Goal: Transaction & Acquisition: Purchase product/service

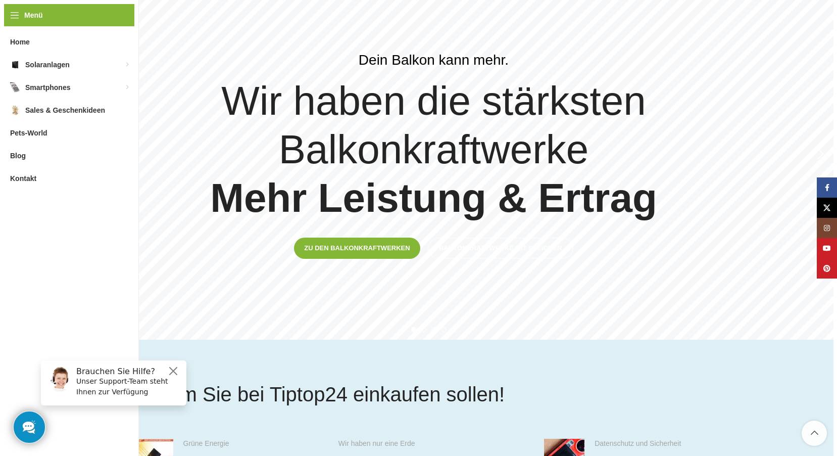
scroll to position [202, 0]
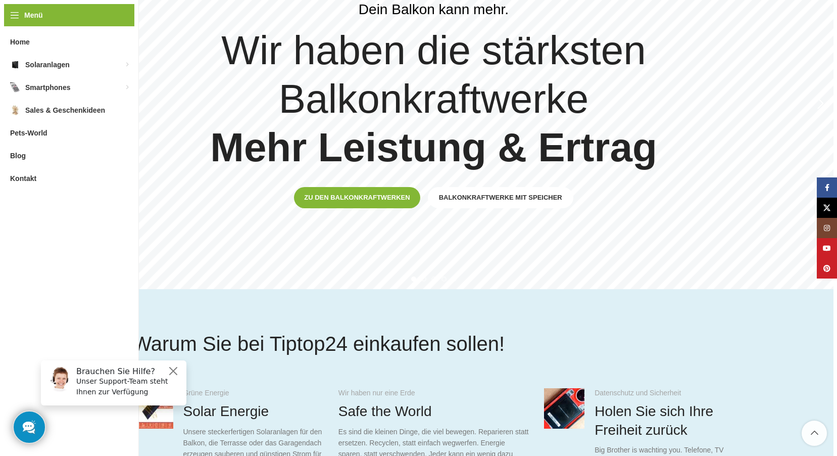
click at [506, 194] on span "Balkonkraftwerke mit Speicher" at bounding box center [500, 197] width 123 height 8
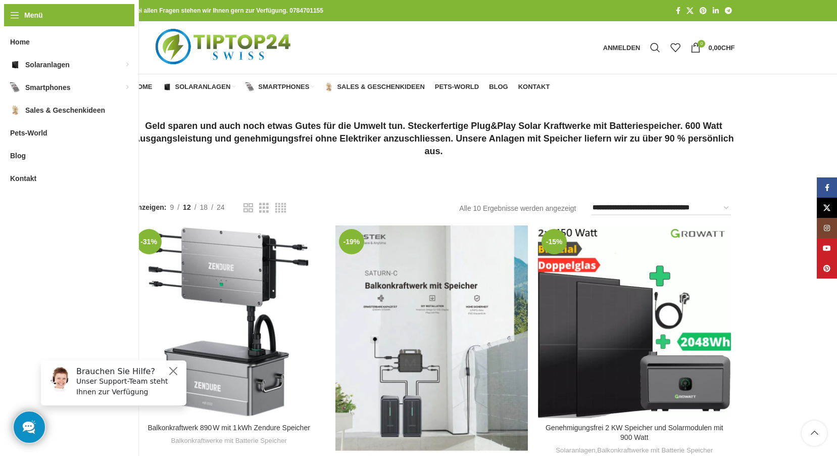
scroll to position [101, 0]
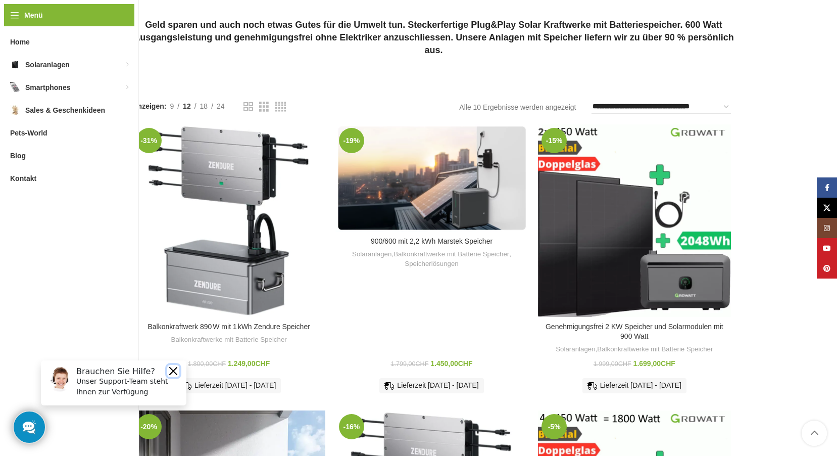
click at [174, 368] on button "Close" at bounding box center [173, 371] width 12 height 12
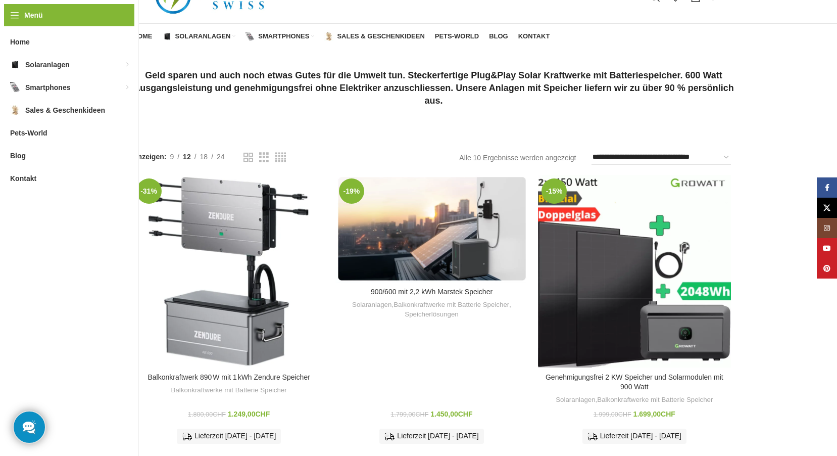
scroll to position [0, 0]
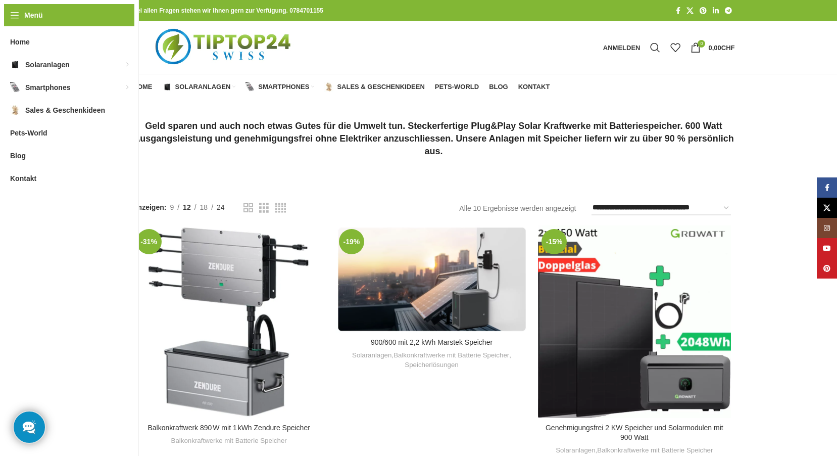
click at [223, 208] on span "24" at bounding box center [221, 207] width 8 height 8
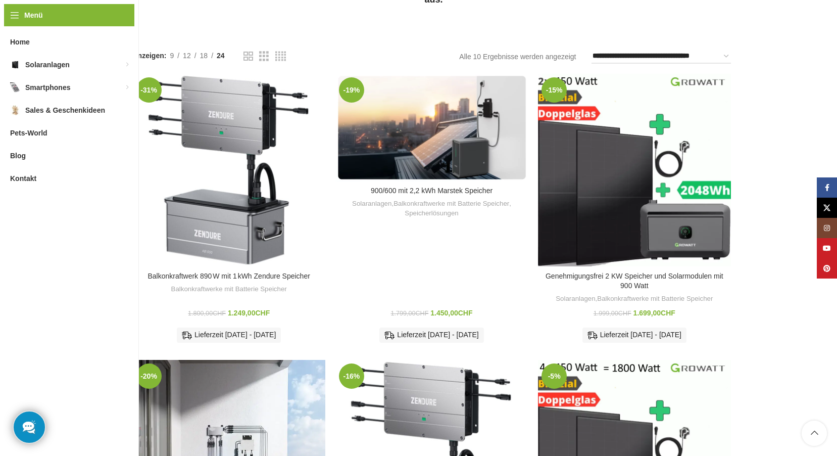
scroll to position [202, 0]
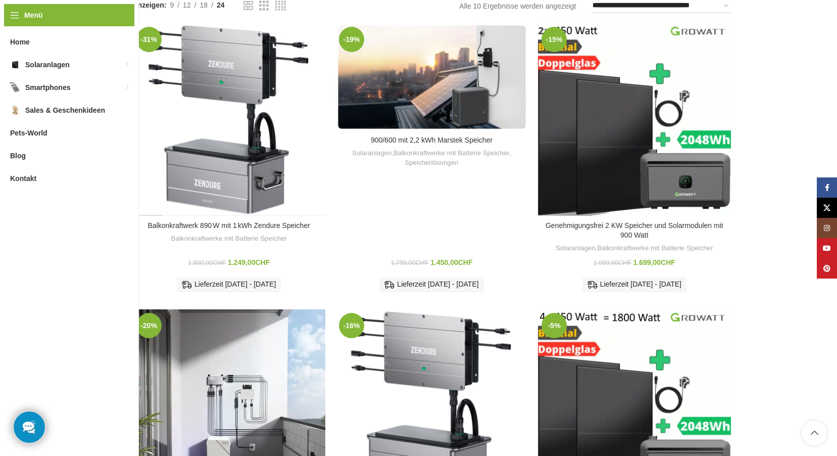
click at [229, 340] on link "In den Warenkorb" at bounding box center [228, 345] width 77 height 18
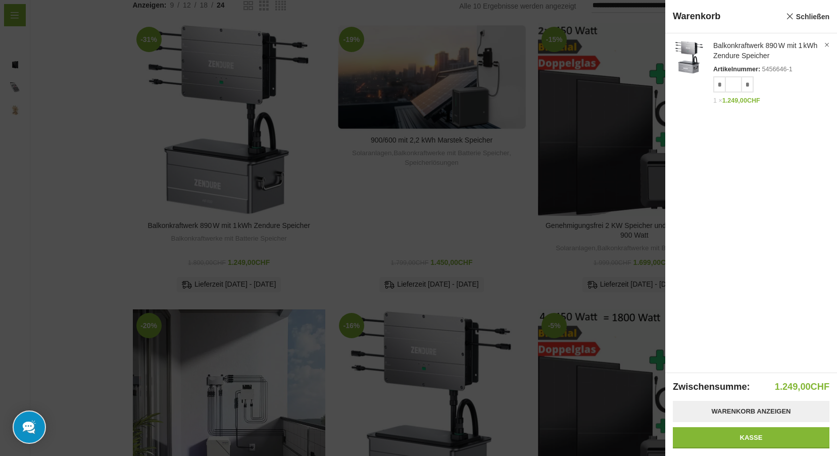
click at [749, 410] on link "Warenkorb anzeigen" at bounding box center [751, 410] width 157 height 21
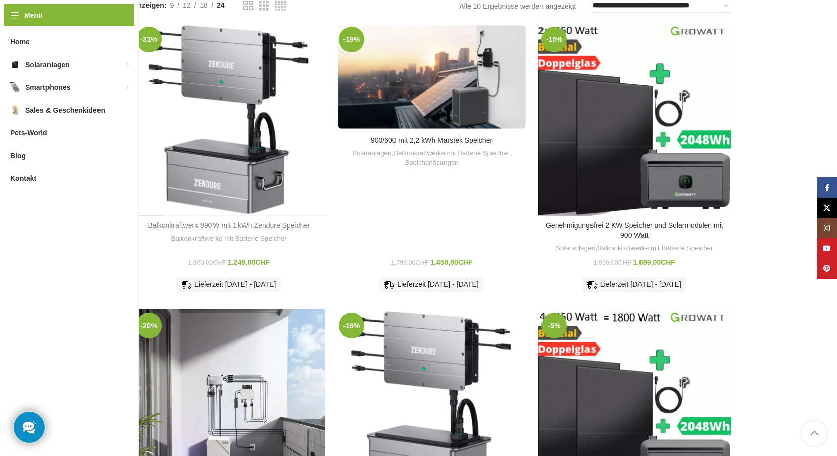
click at [245, 226] on link "Balkonkraftwerk 890 W mit 1 kWh Zendure Speicher" at bounding box center [228, 225] width 162 height 8
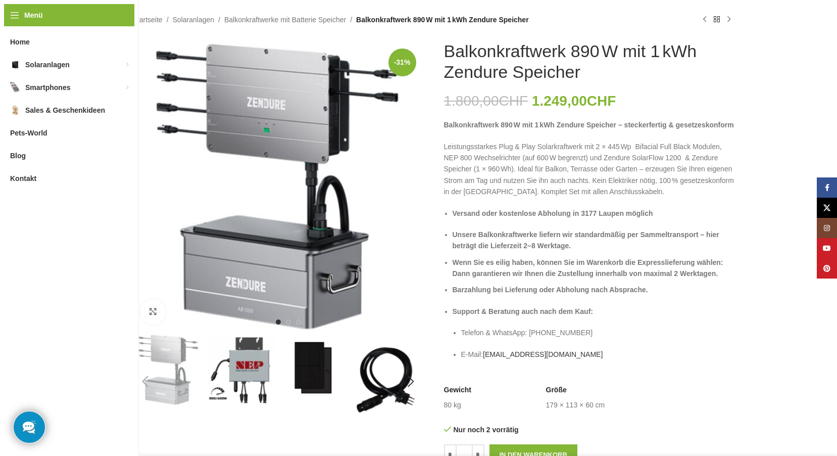
scroll to position [51, 0]
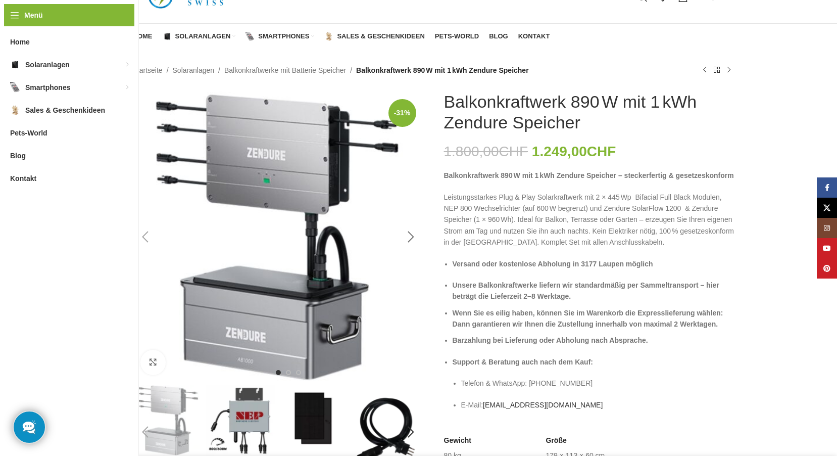
click at [411, 233] on div "Next slide" at bounding box center [410, 236] width 25 height 25
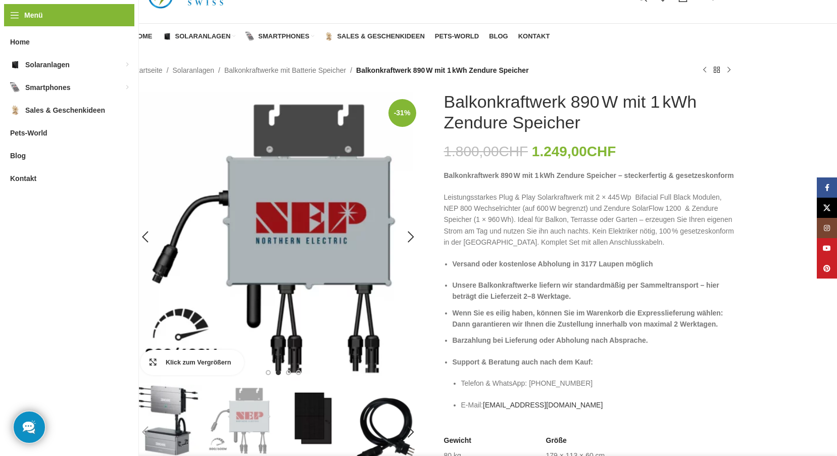
click at [160, 361] on link "Klick zum Vergrößern" at bounding box center [192, 361] width 104 height 25
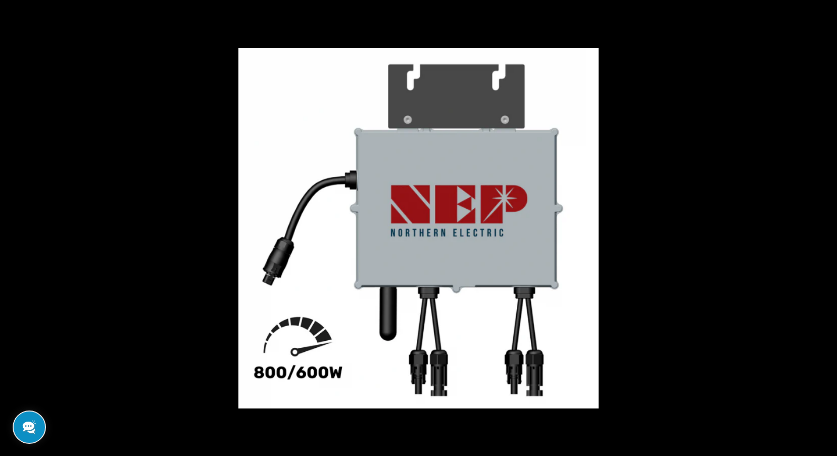
click at [825, 223] on button at bounding box center [818, 228] width 35 height 51
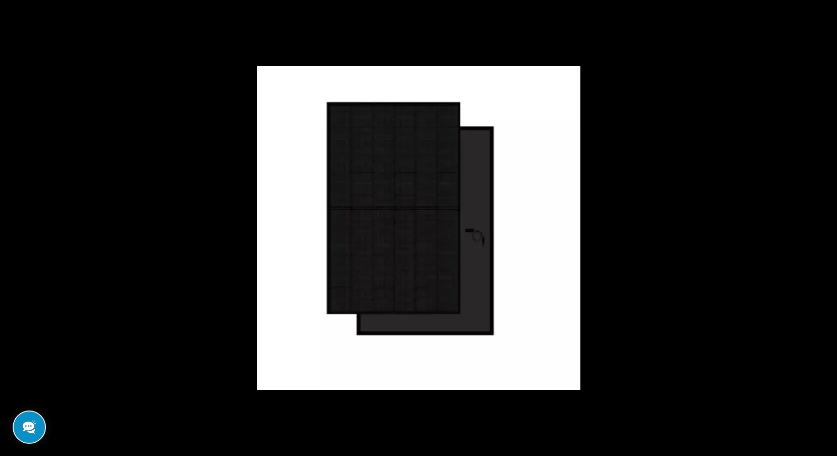
click at [825, 223] on button at bounding box center [818, 228] width 35 height 51
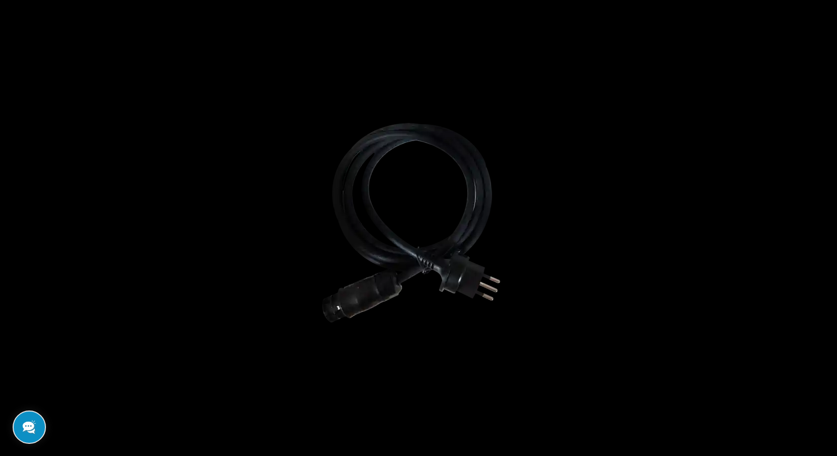
click at [825, 223] on button at bounding box center [818, 228] width 35 height 51
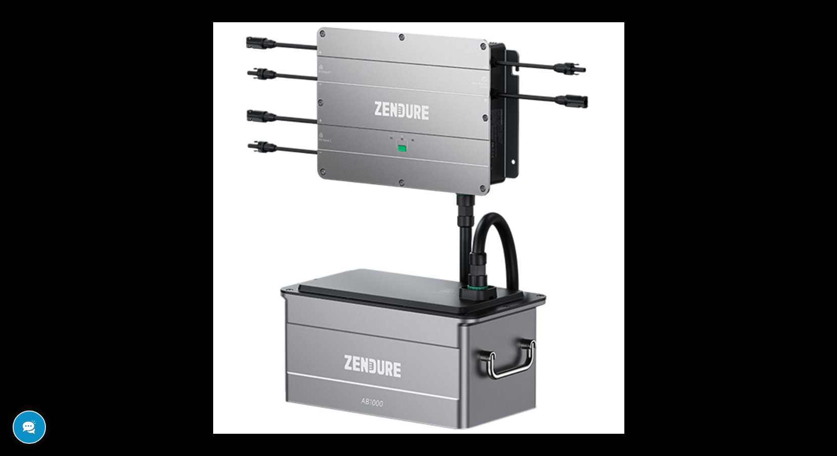
click at [825, 223] on button at bounding box center [818, 228] width 35 height 51
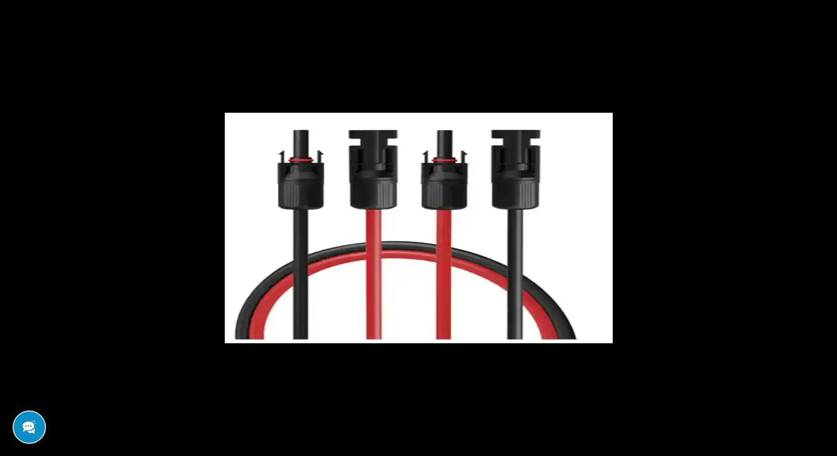
click at [825, 223] on button at bounding box center [818, 228] width 35 height 51
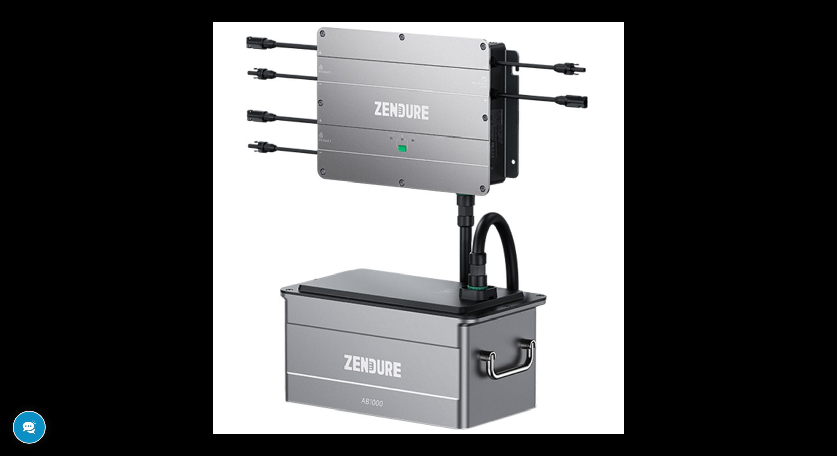
click at [825, 223] on button at bounding box center [818, 228] width 35 height 51
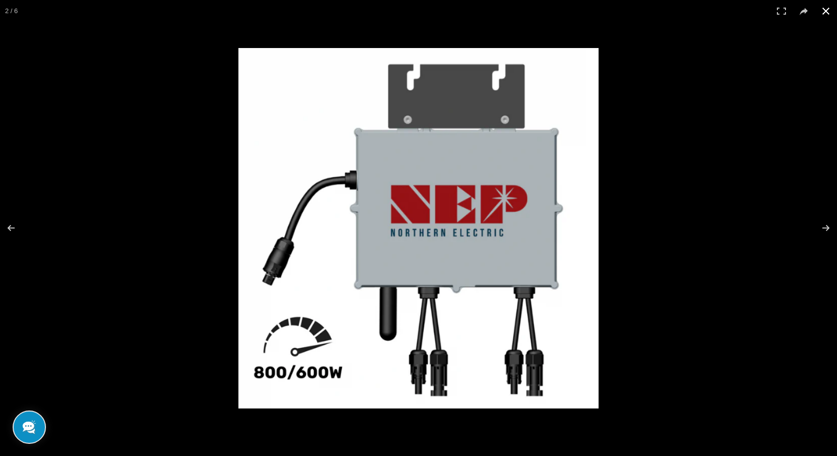
click at [780, 202] on div at bounding box center [604, 247] width 733 height 399
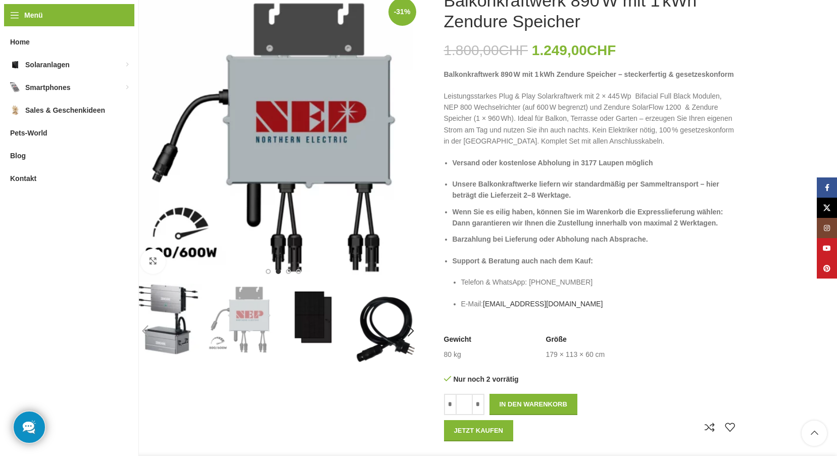
scroll to position [202, 0]
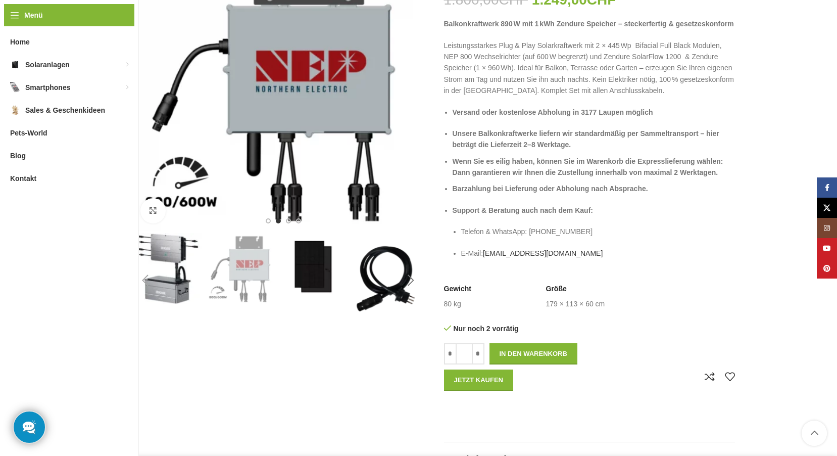
click at [408, 280] on div "Next slide" at bounding box center [410, 280] width 25 height 25
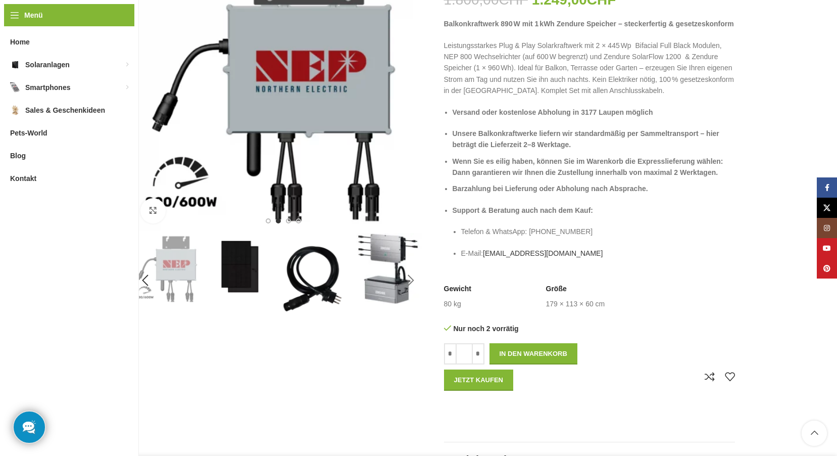
click at [408, 280] on div "Next slide" at bounding box center [410, 280] width 25 height 25
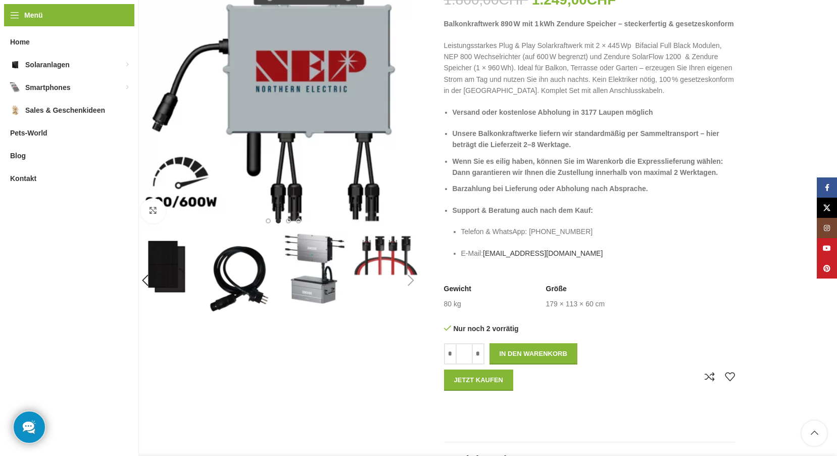
click at [408, 280] on div "Next slide" at bounding box center [410, 280] width 25 height 25
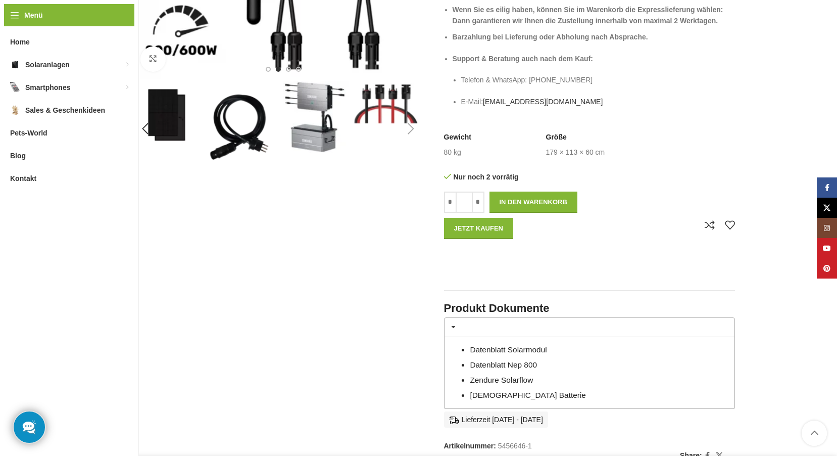
scroll to position [404, 0]
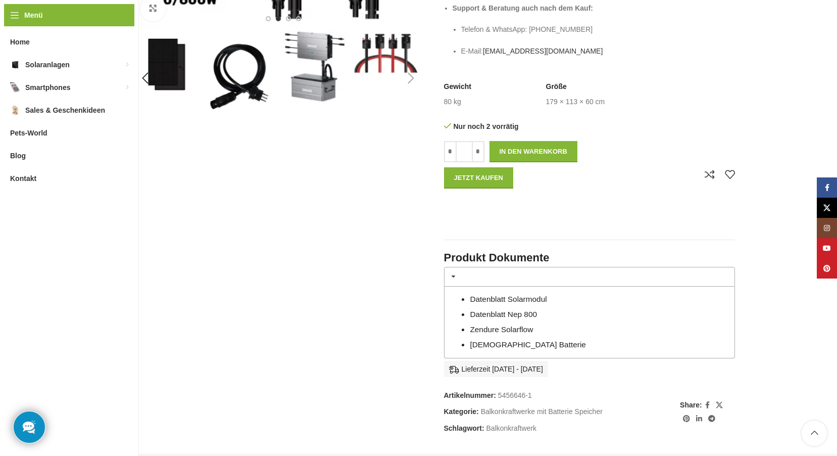
click at [546, 299] on link "Datenblatt Solarmodul" at bounding box center [508, 298] width 77 height 9
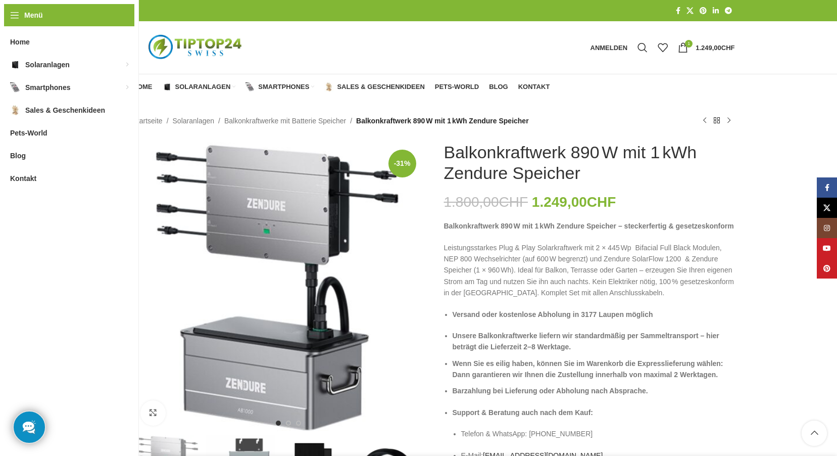
scroll to position [404, 0]
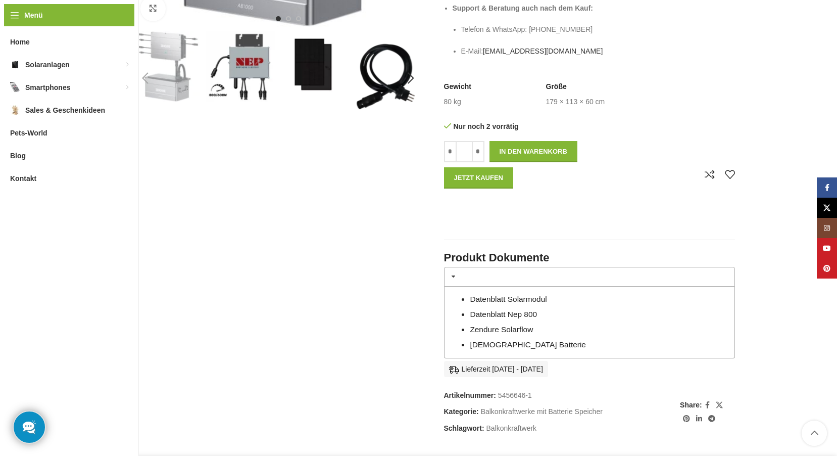
click at [481, 312] on link "Datenblatt Nep 800" at bounding box center [503, 314] width 67 height 9
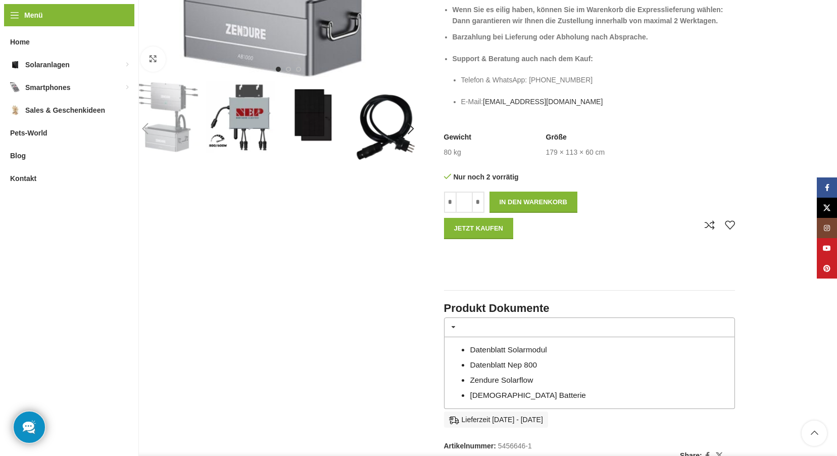
scroll to position [455, 0]
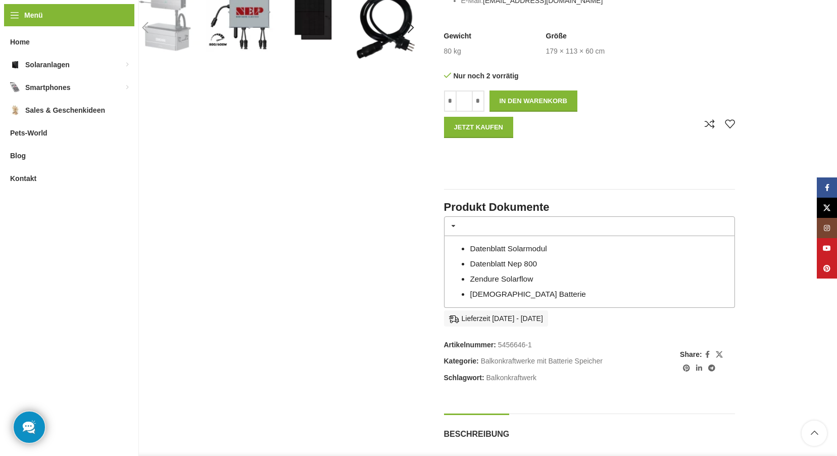
click at [508, 280] on link "Zendure Solarflow" at bounding box center [501, 278] width 63 height 9
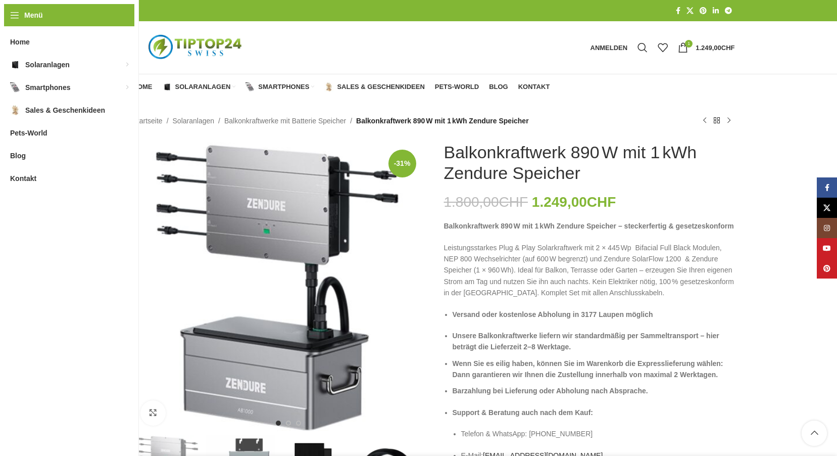
scroll to position [455, 0]
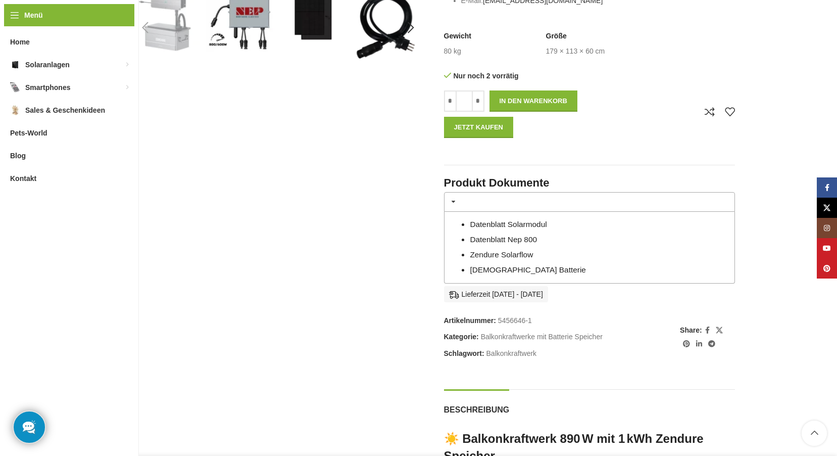
click at [493, 270] on link "Zendure Batterie" at bounding box center [528, 269] width 116 height 9
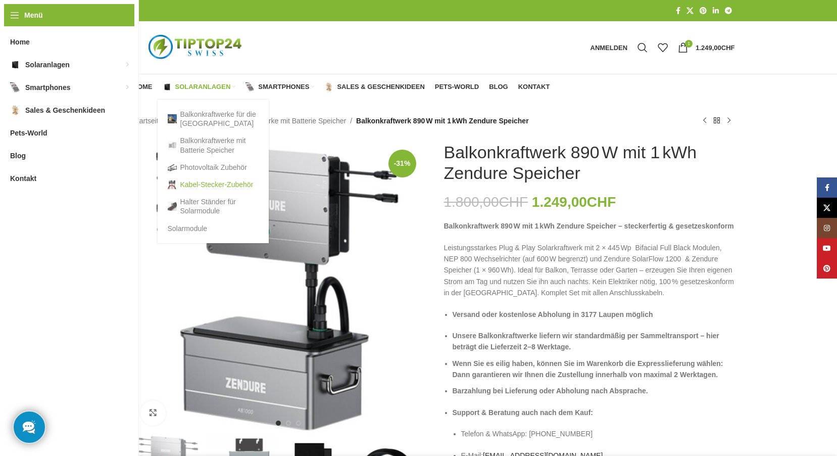
click at [217, 182] on link "Kabel-Stecker-Zubehör" at bounding box center [213, 184] width 91 height 17
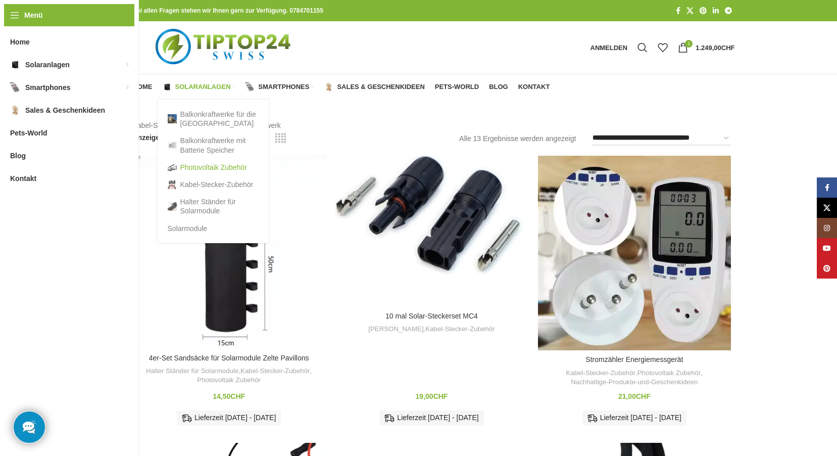
click at [218, 167] on link "Photovoltaik Zubehör" at bounding box center [213, 167] width 91 height 17
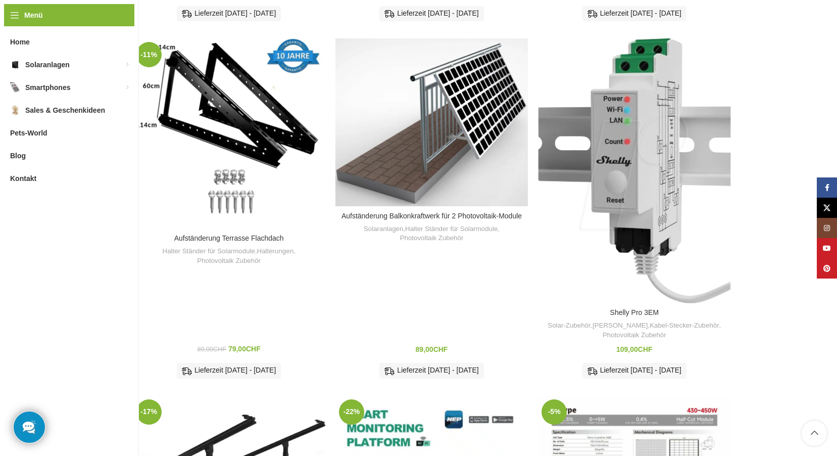
scroll to position [354, 0]
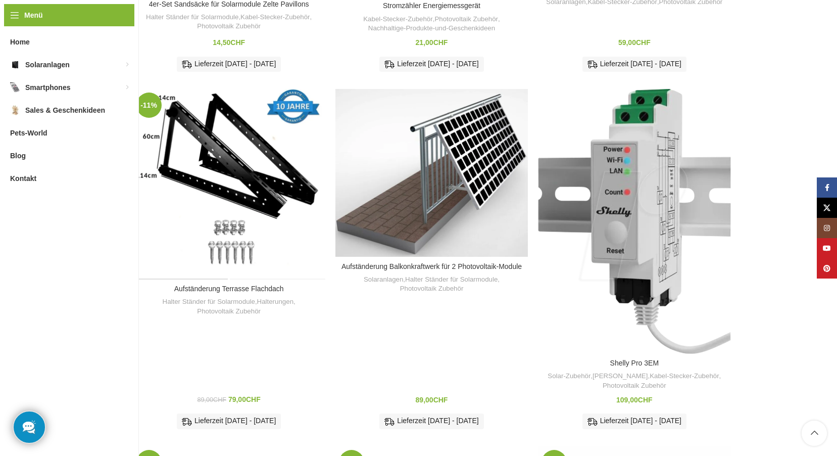
click at [200, 178] on div "Aufständerung Terrasse Flachdach" at bounding box center [181, 184] width 96 height 190
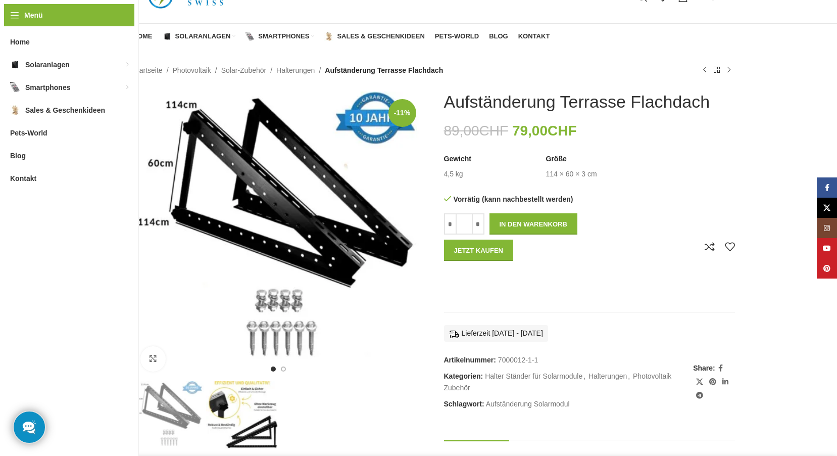
scroll to position [101, 0]
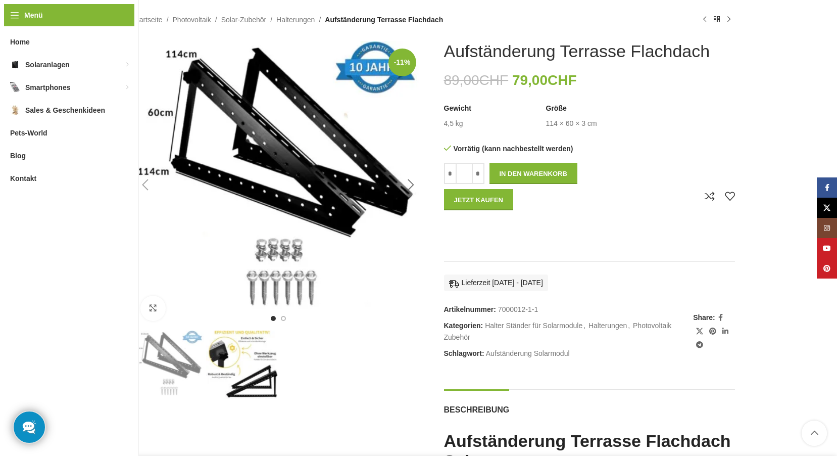
click at [408, 179] on div "Next slide" at bounding box center [410, 184] width 25 height 25
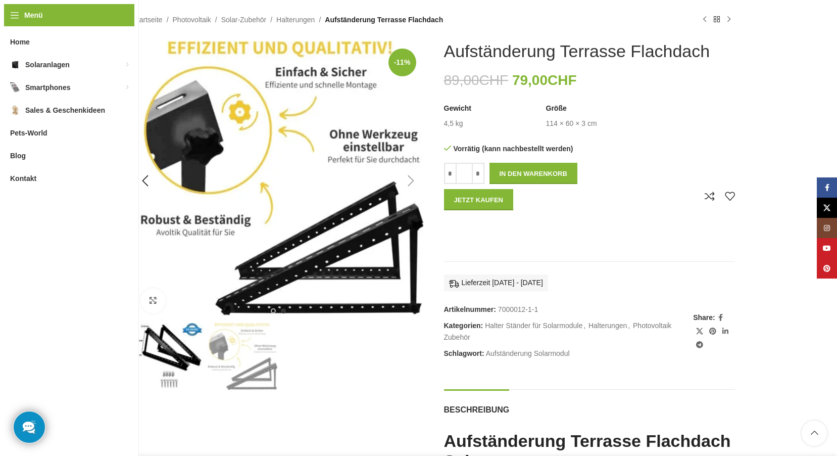
click at [408, 179] on div "Next slide" at bounding box center [410, 180] width 25 height 25
click at [146, 178] on div "Previous slide" at bounding box center [145, 180] width 25 height 25
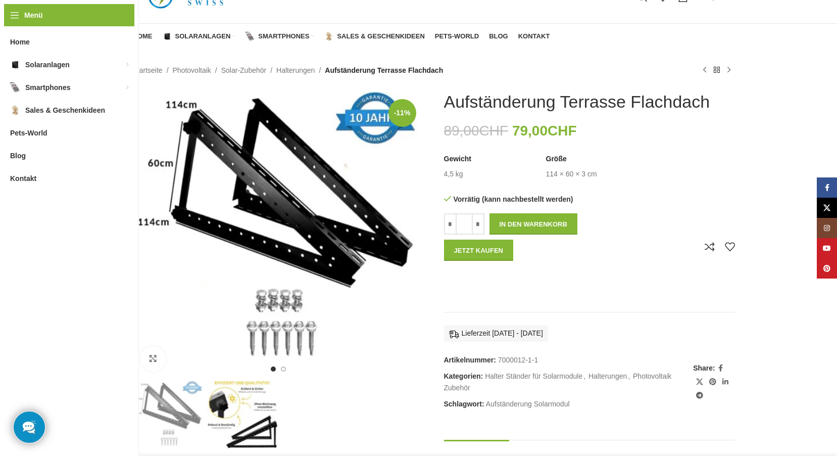
scroll to position [0, 0]
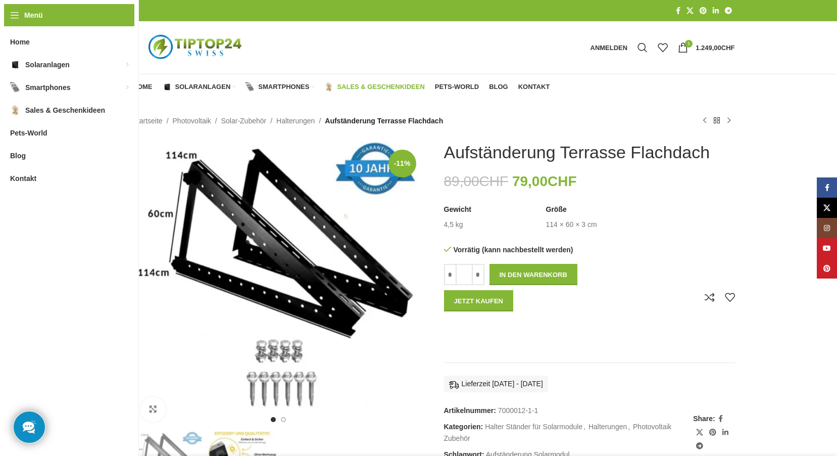
click at [377, 85] on span "Sales & Geschenkideen" at bounding box center [380, 87] width 87 height 8
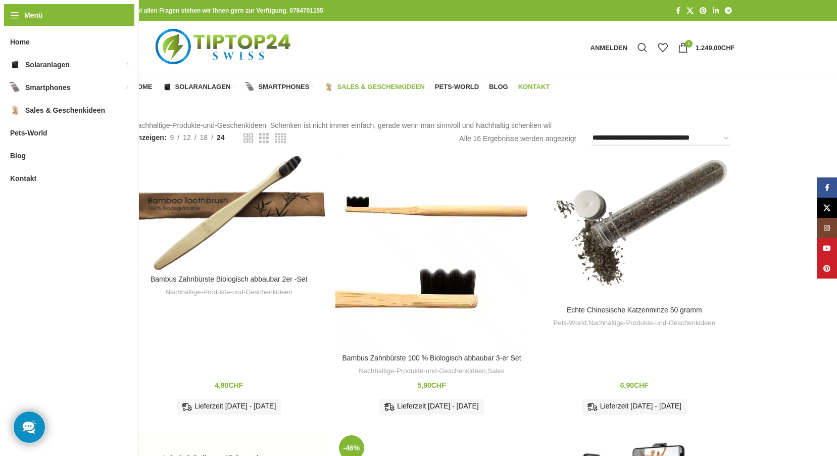
click at [532, 83] on span "Kontakt" at bounding box center [534, 87] width 32 height 8
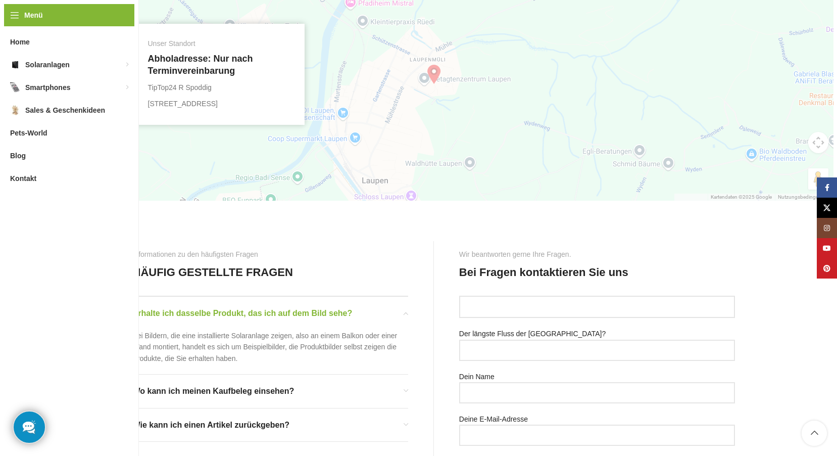
scroll to position [253, 0]
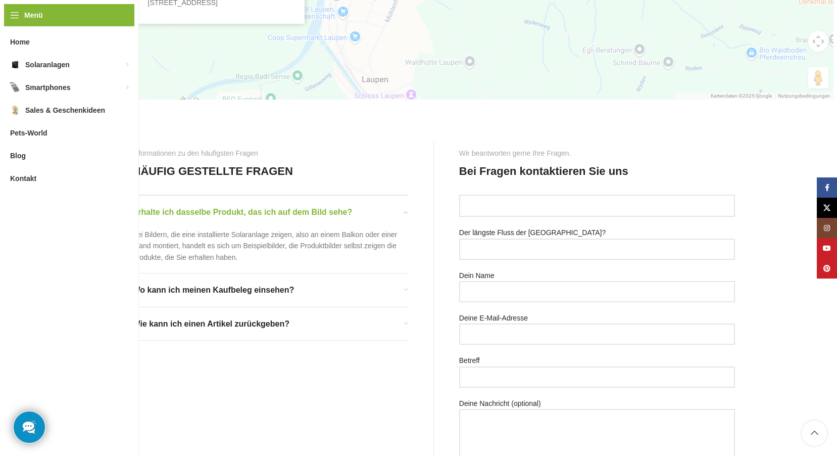
click at [404, 317] on div "Wie kann ich einen Artikel zurückgeben?" at bounding box center [270, 323] width 275 height 33
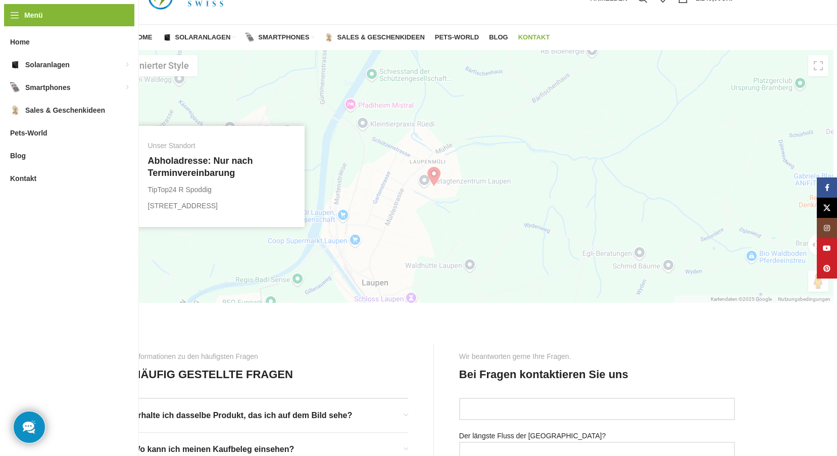
scroll to position [0, 0]
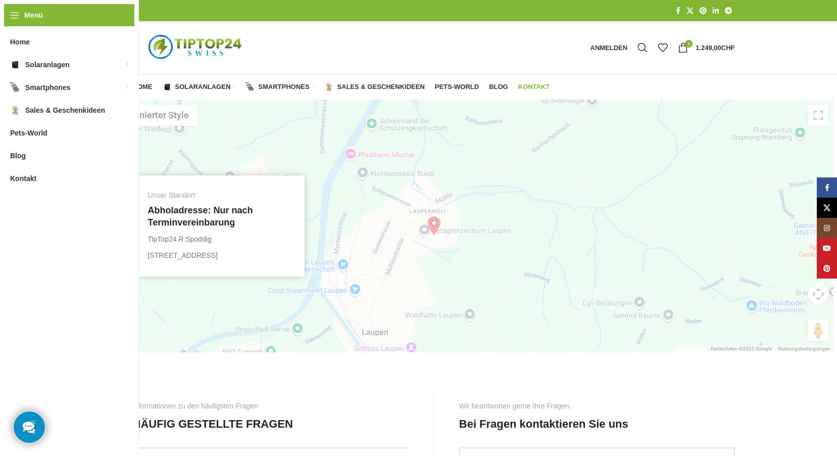
click at [432, 223] on img at bounding box center [434, 226] width 20 height 20
click at [481, 182] on button "Schließen" at bounding box center [481, 184] width 24 height 24
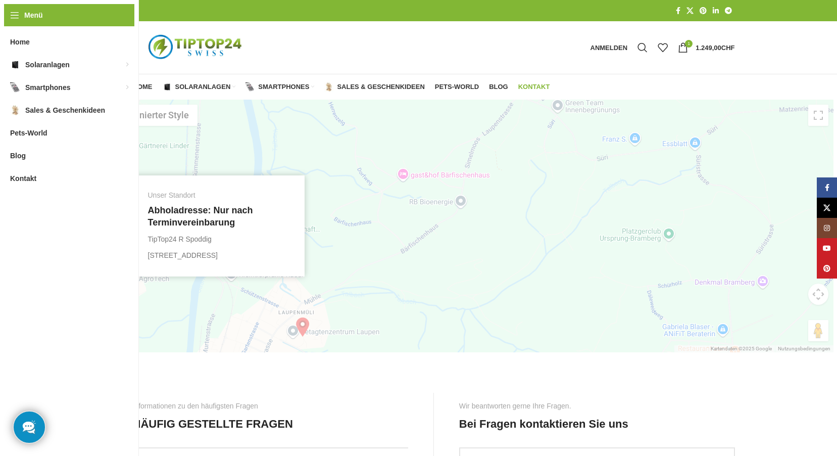
drag, startPoint x: 465, startPoint y: 256, endPoint x: 335, endPoint y: 352, distance: 161.7
click at [334, 354] on div "← Nach links → Nach rechts ↑ Nach oben ↓ Nach unten + Heranzoomen - Herauszoome…" at bounding box center [434, 452] width 602 height 707
click at [703, 45] on bdi "1.249,00 CHF" at bounding box center [714, 48] width 39 height 8
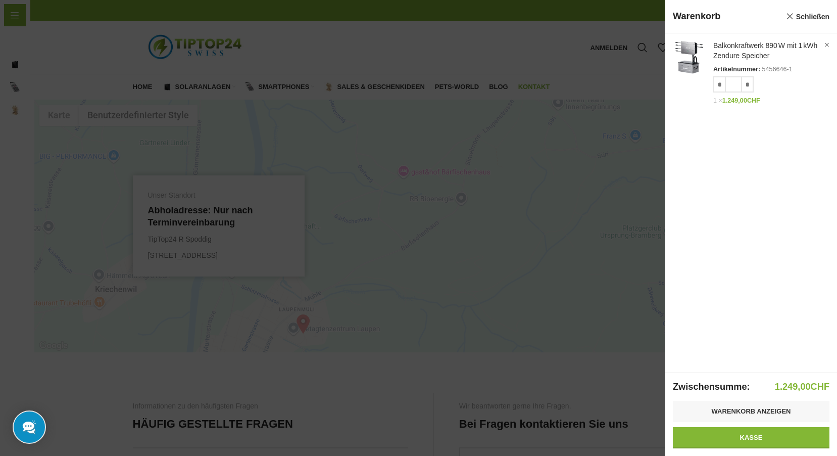
click at [732, 234] on div "Anzeigen × Balkonkraftwerk 890 W mit 1 kWh Zendure Speicher Artikelnummer: 5456…" at bounding box center [751, 202] width 172 height 338
click at [736, 435] on link "Kasse" at bounding box center [751, 437] width 157 height 21
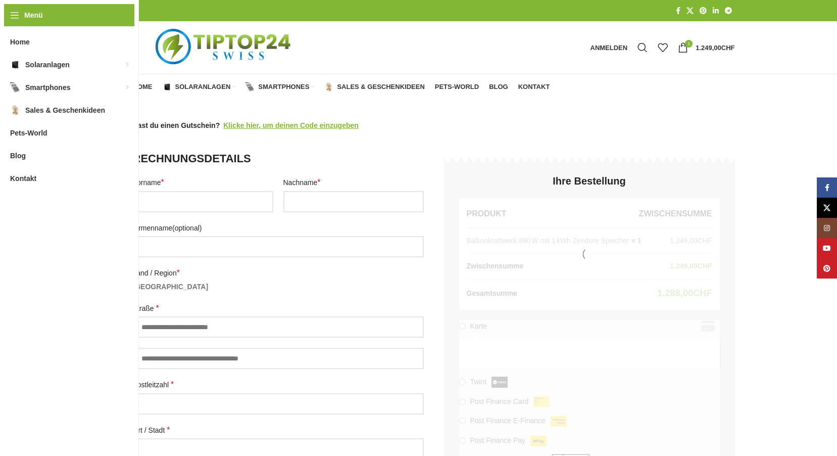
select select "**"
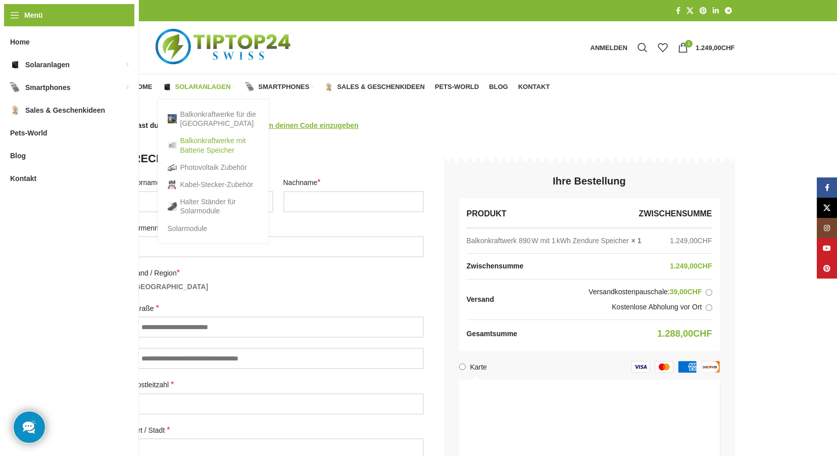
click at [212, 143] on link "Balkonkraftwerke mit Batterie Speicher" at bounding box center [213, 145] width 91 height 26
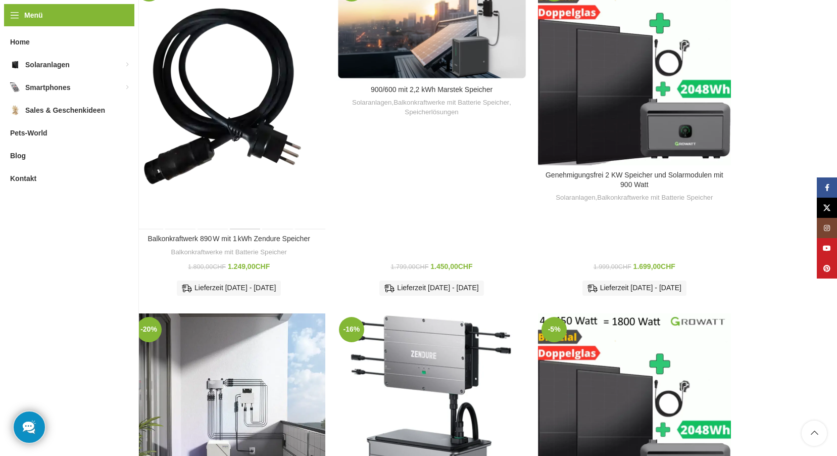
scroll to position [303, 0]
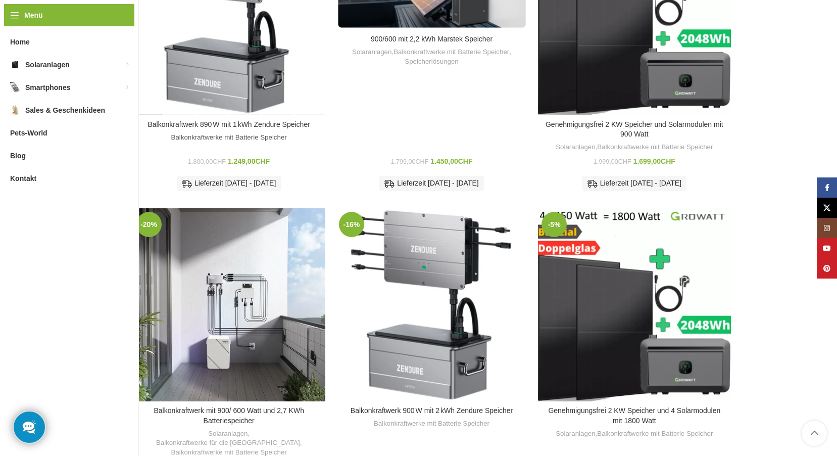
click at [219, 133] on link "Balkonkraftwerke mit Batterie Speicher" at bounding box center [229, 138] width 116 height 10
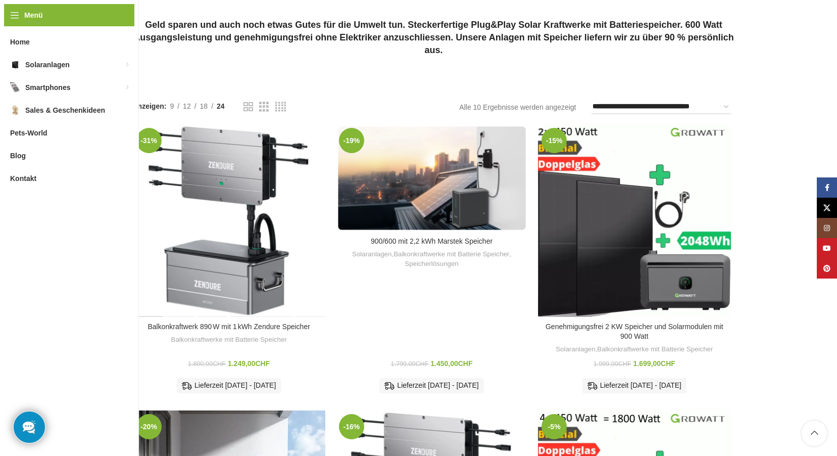
scroll to position [202, 0]
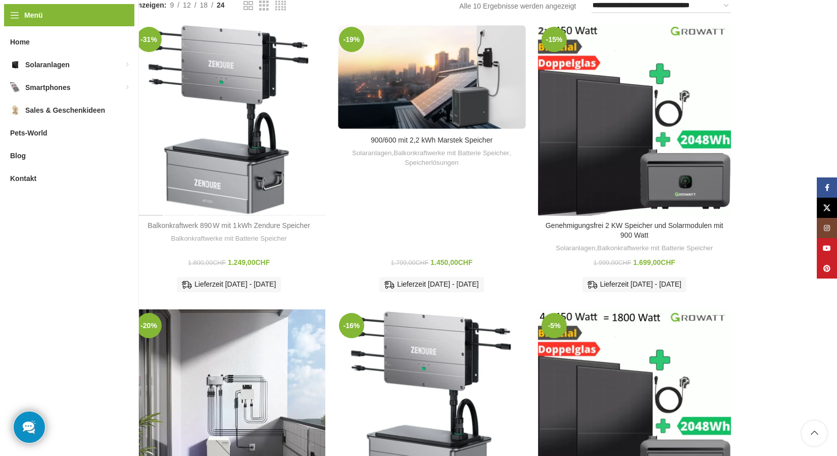
click at [209, 221] on link "Balkonkraftwerk 890 W mit 1 kWh Zendure Speicher" at bounding box center [228, 225] width 162 height 8
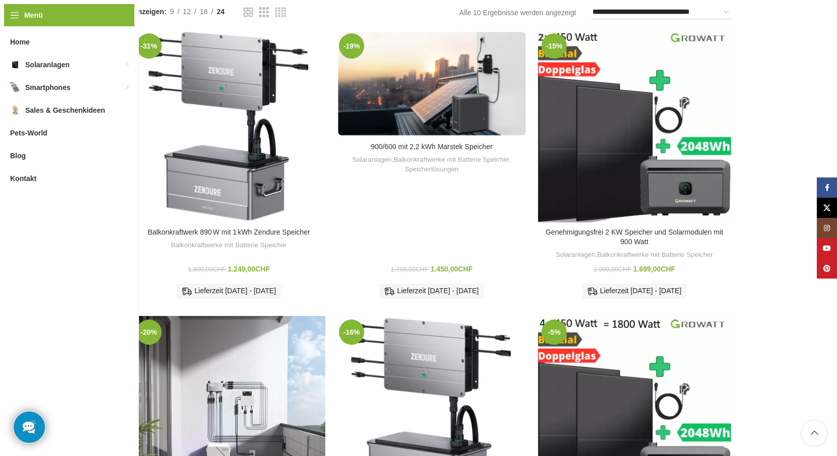
scroll to position [145, 0]
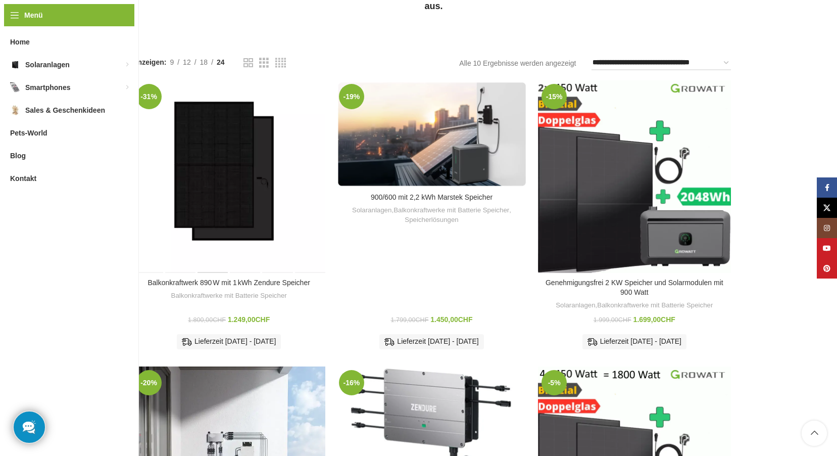
click at [210, 155] on div "Balkonkraftwerk 890 W mit 1 kWh Zendure Speicher" at bounding box center [213, 176] width 32 height 192
